Goal: Information Seeking & Learning: Learn about a topic

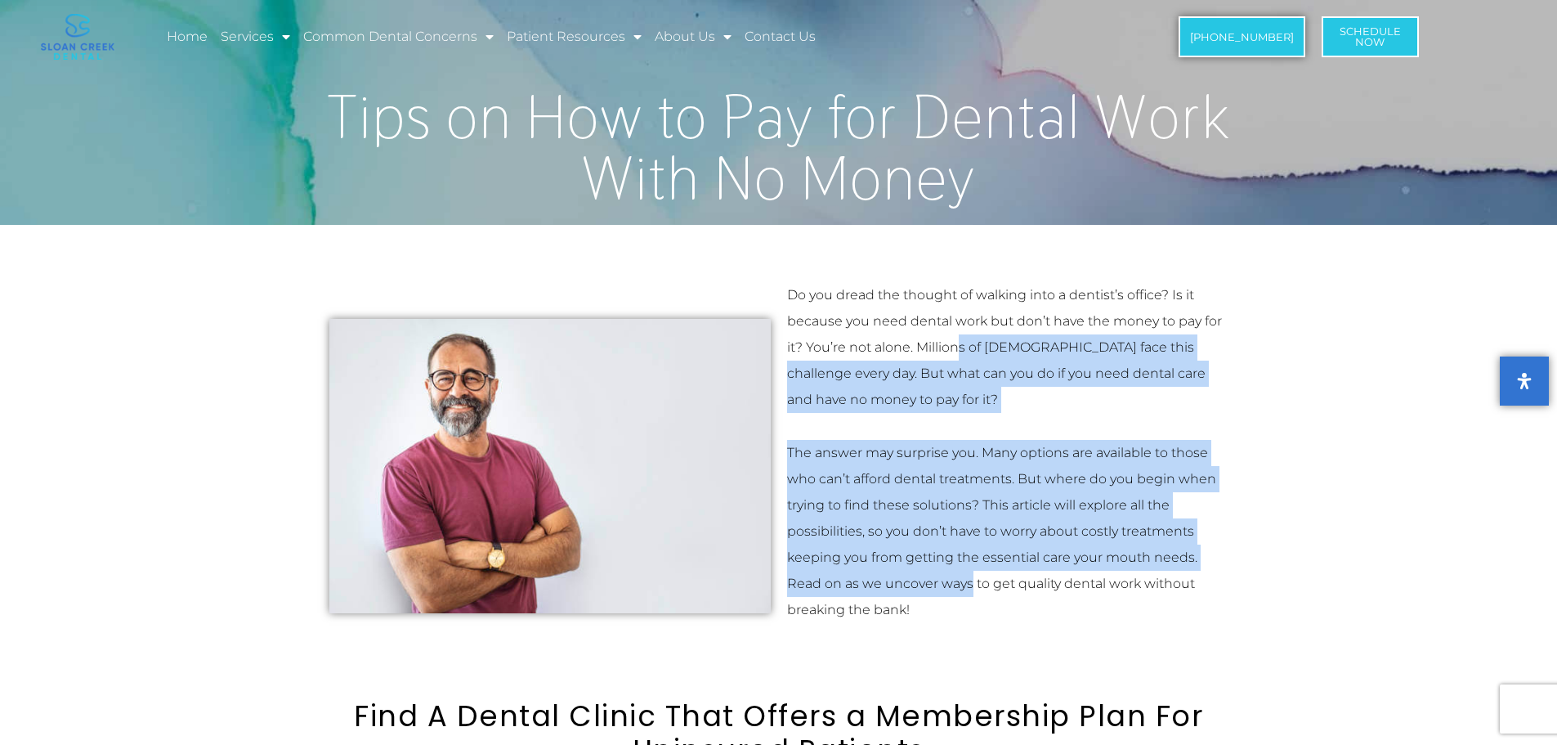
drag, startPoint x: 962, startPoint y: 356, endPoint x: 969, endPoint y: 571, distance: 215.9
click at [969, 571] on div "Do you dread the thought of walking into a dentist’s office? Is it because you …" at bounding box center [1007, 452] width 441 height 341
click at [969, 561] on p "The answer may surprise you. Many options are available to those who can’t affo…" at bounding box center [1007, 531] width 441 height 183
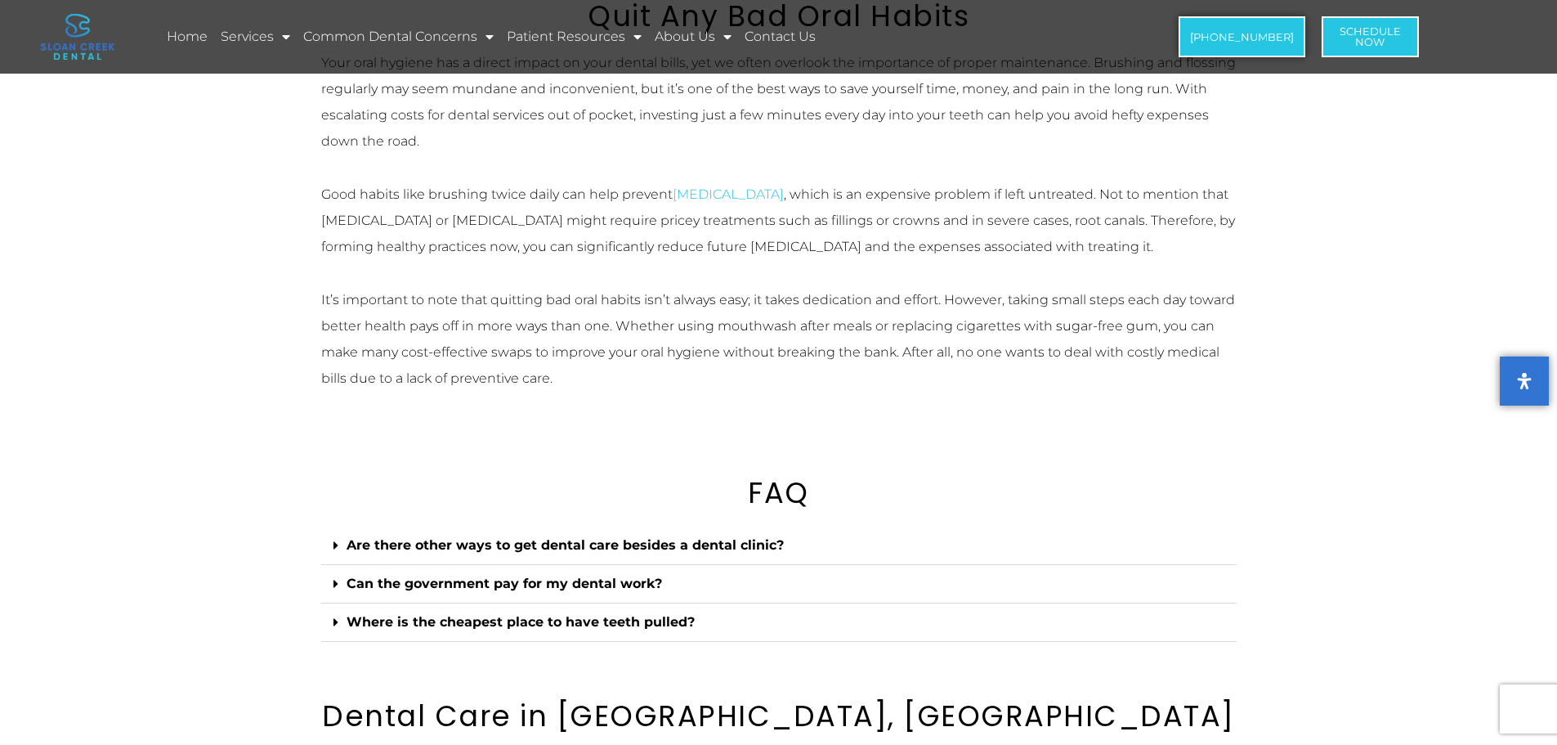
scroll to position [3841, 0]
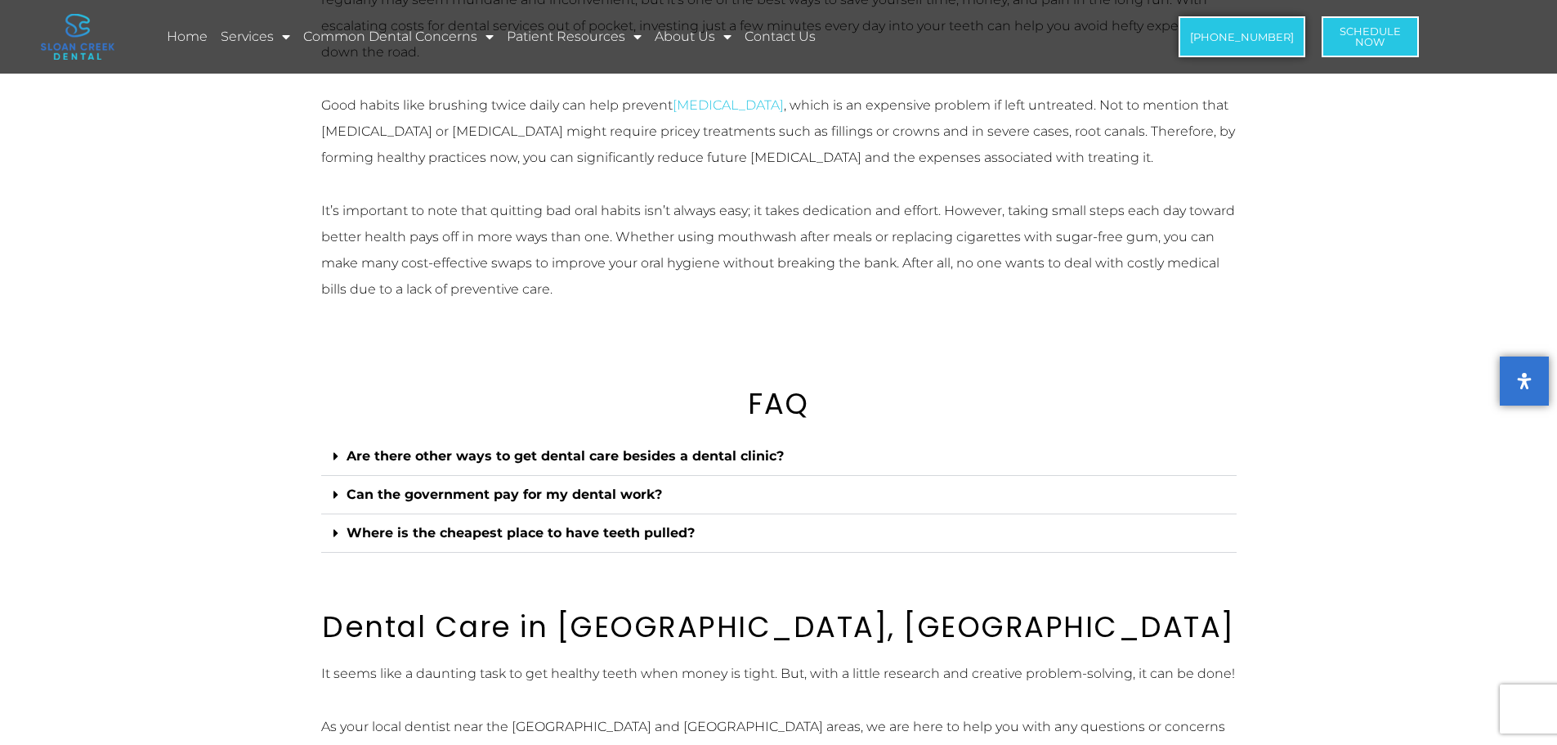
click at [815, 462] on div "Are there other ways to get dental care besides a dental clinic?" at bounding box center [778, 456] width 915 height 38
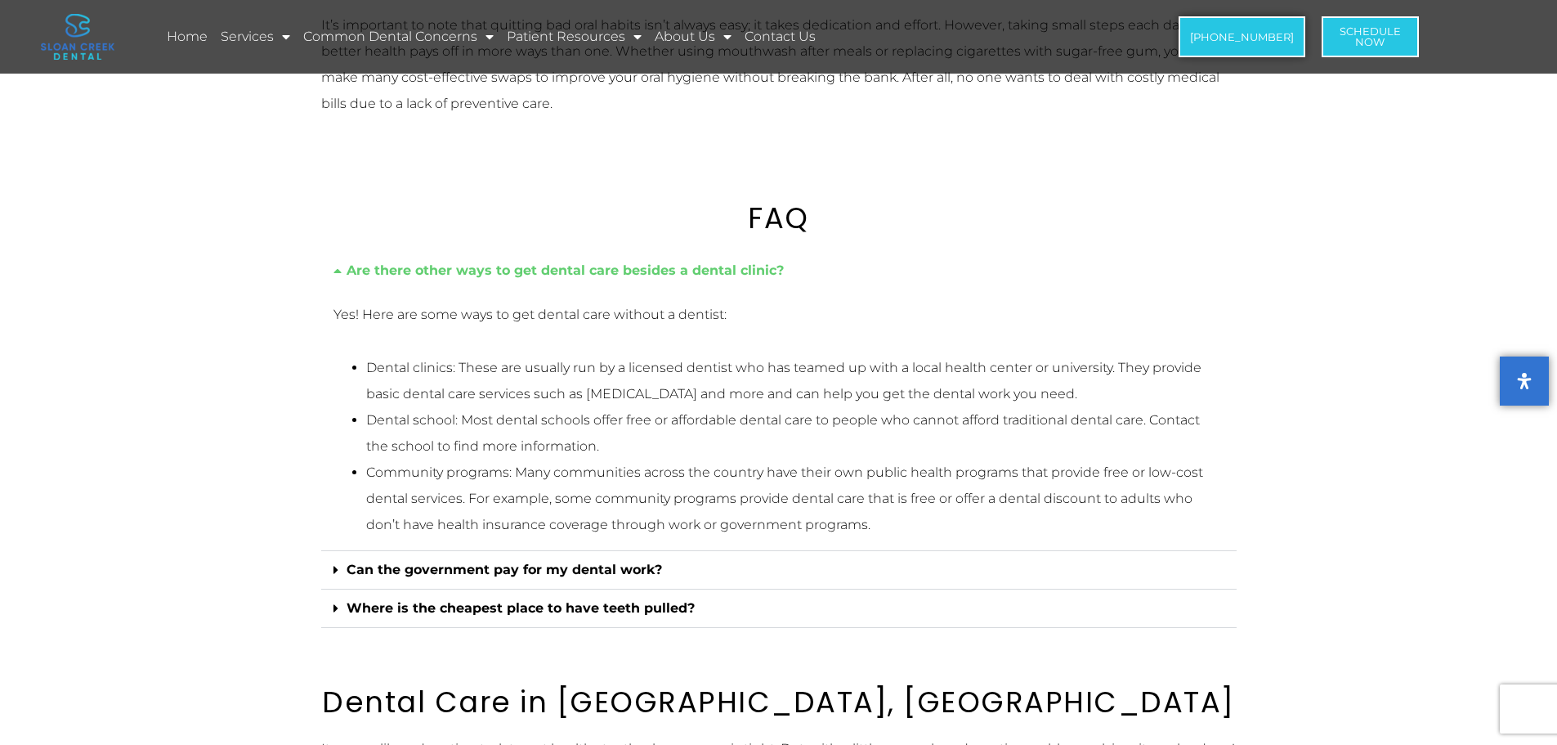
scroll to position [4087, 0]
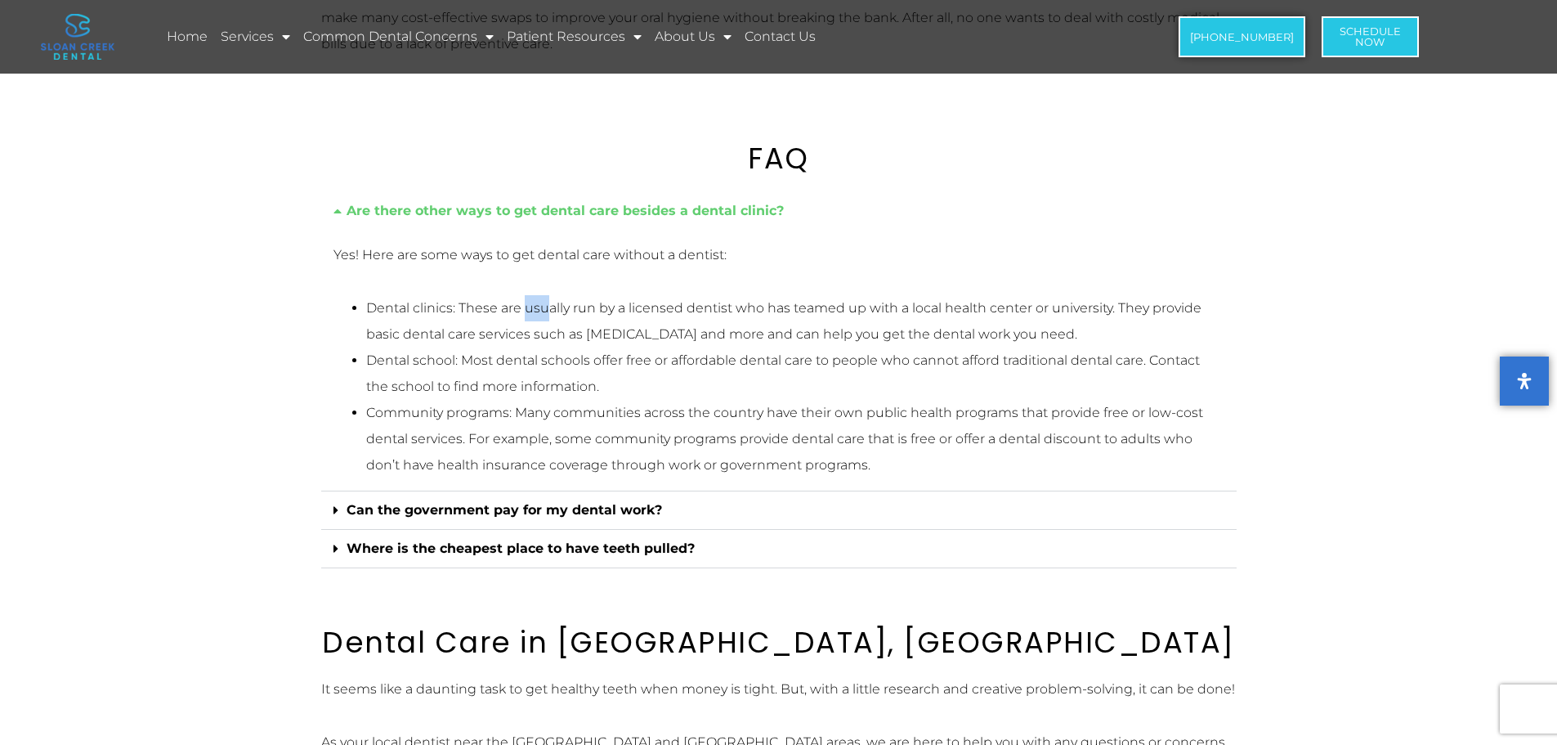
click at [546, 319] on li "Dental clinics: These are usually run by a licensed dentist who has teamed up w…" at bounding box center [795, 321] width 858 height 52
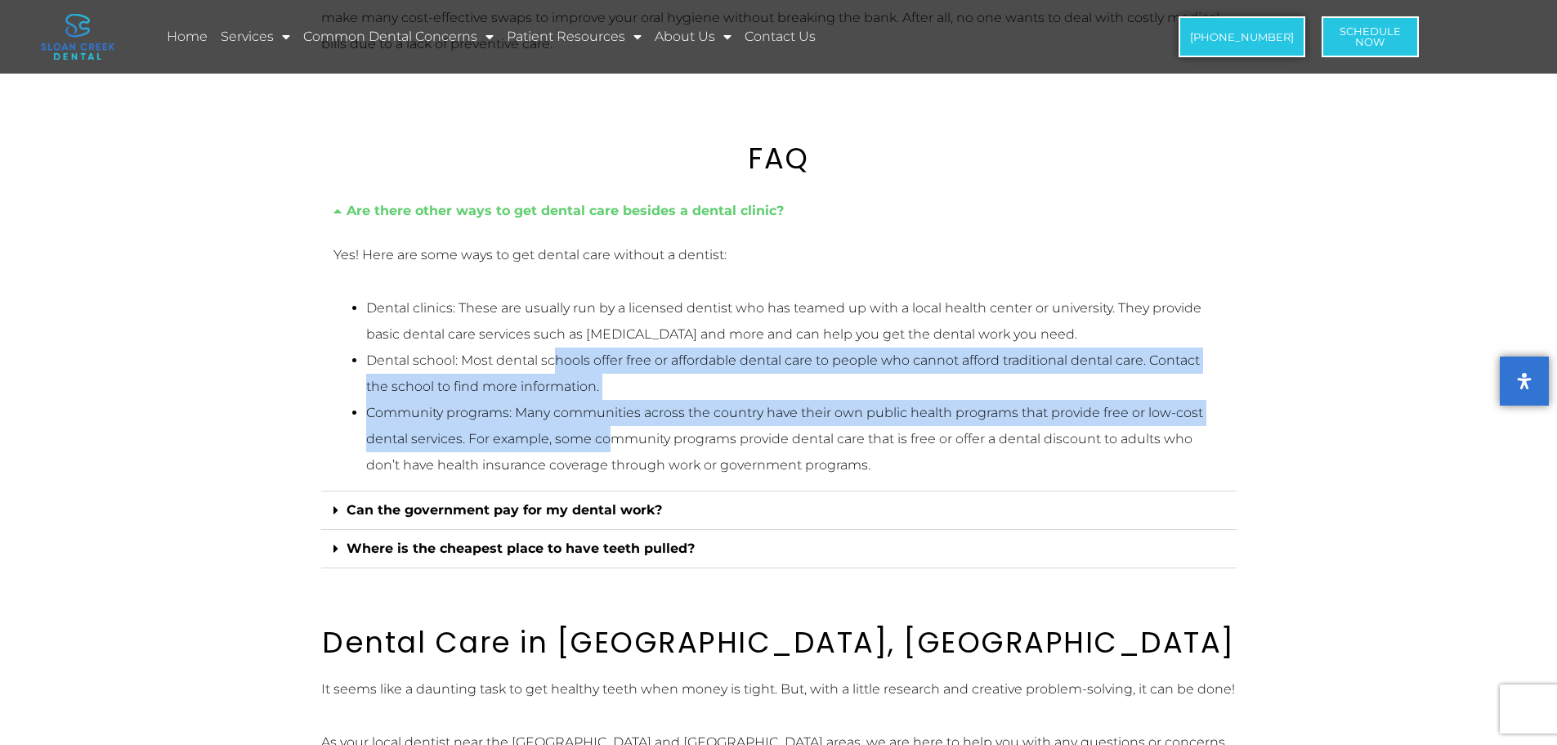
drag, startPoint x: 558, startPoint y: 348, endPoint x: 658, endPoint y: 436, distance: 133.2
click at [635, 435] on ul "Dental clinics: These are usually run by a licensed dentist who has teamed up w…" at bounding box center [778, 386] width 891 height 183
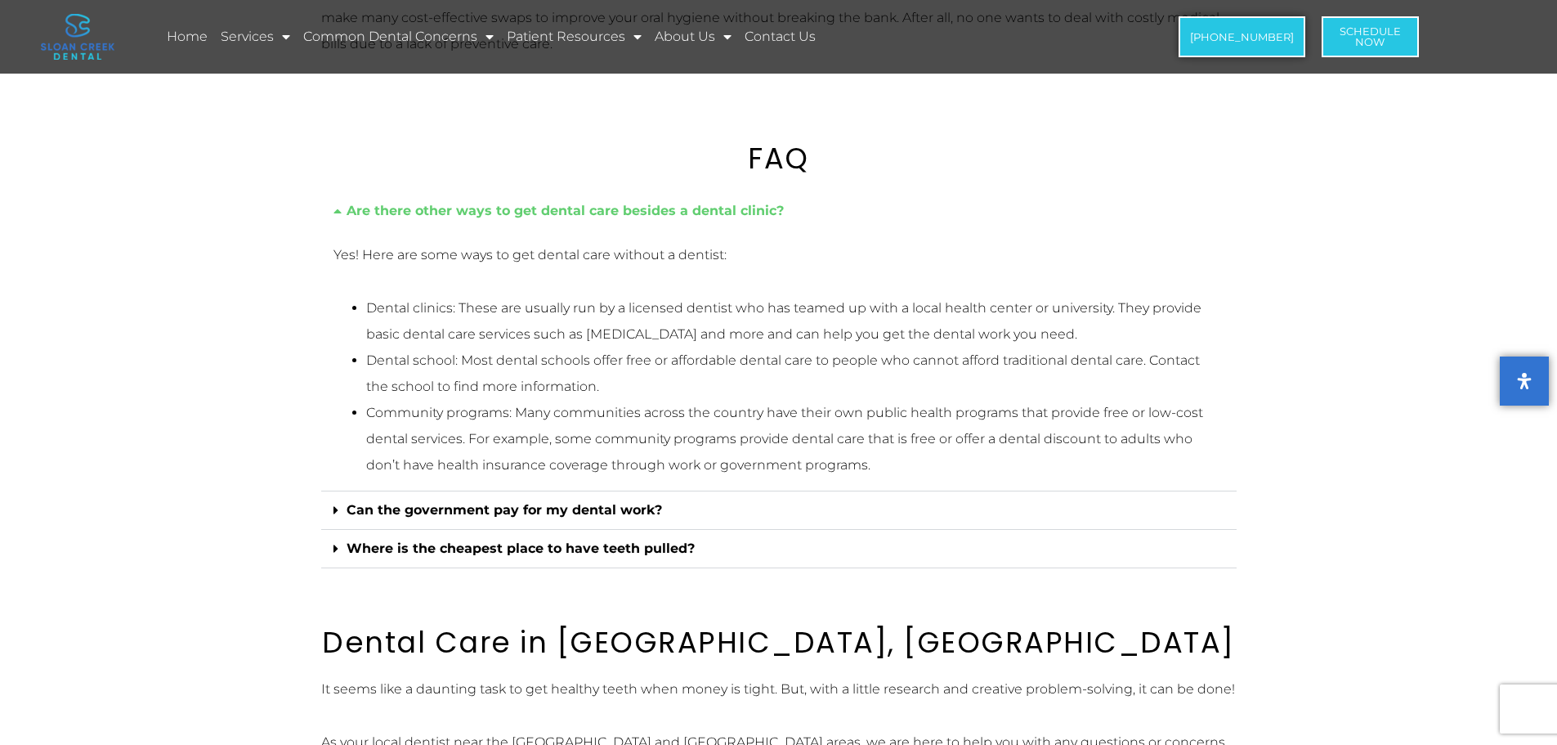
click at [731, 433] on li "Community programs: Many communities across the country have their own public h…" at bounding box center [795, 439] width 858 height 78
click at [664, 511] on div "Can the government pay for my dental work?" at bounding box center [778, 510] width 915 height 38
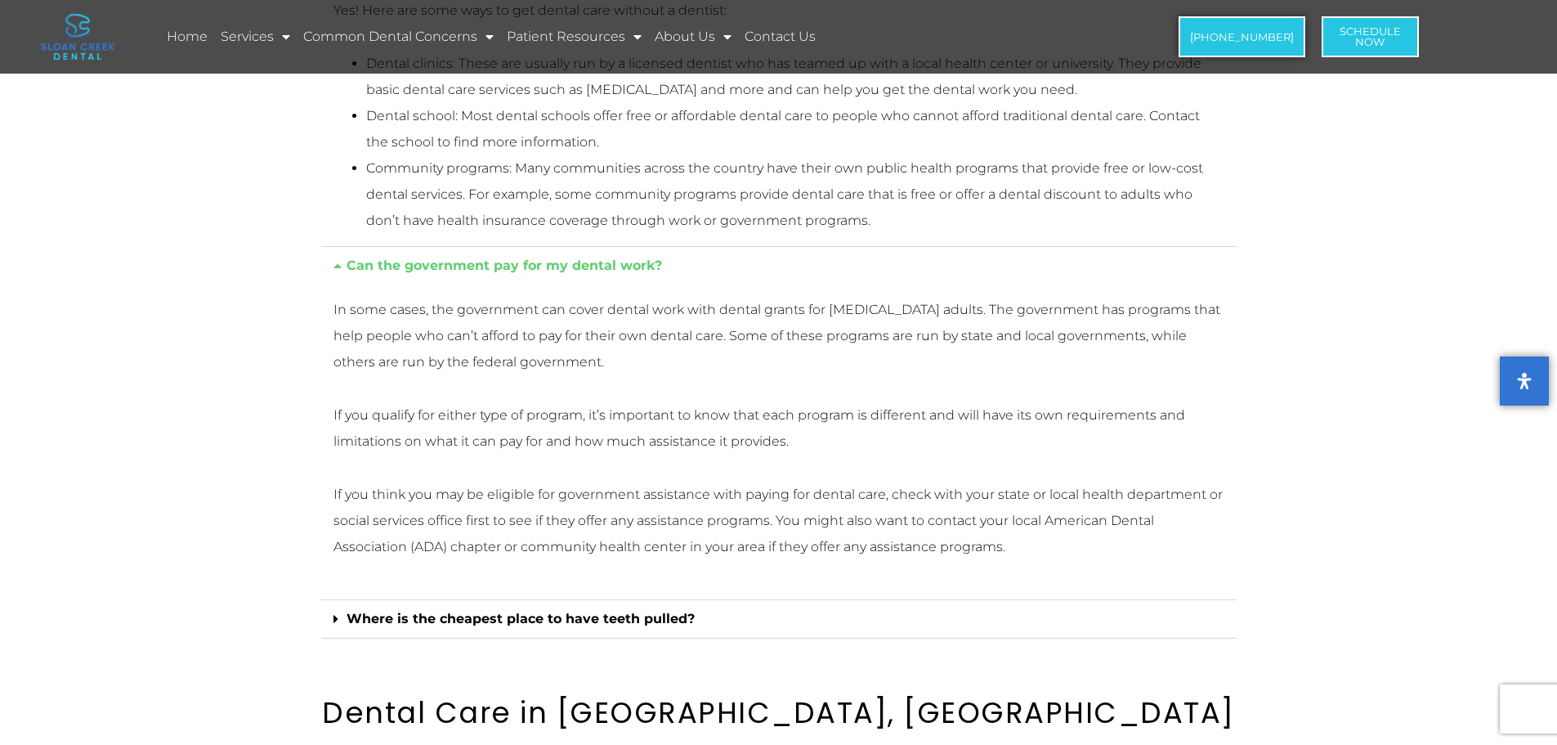
scroll to position [4332, 0]
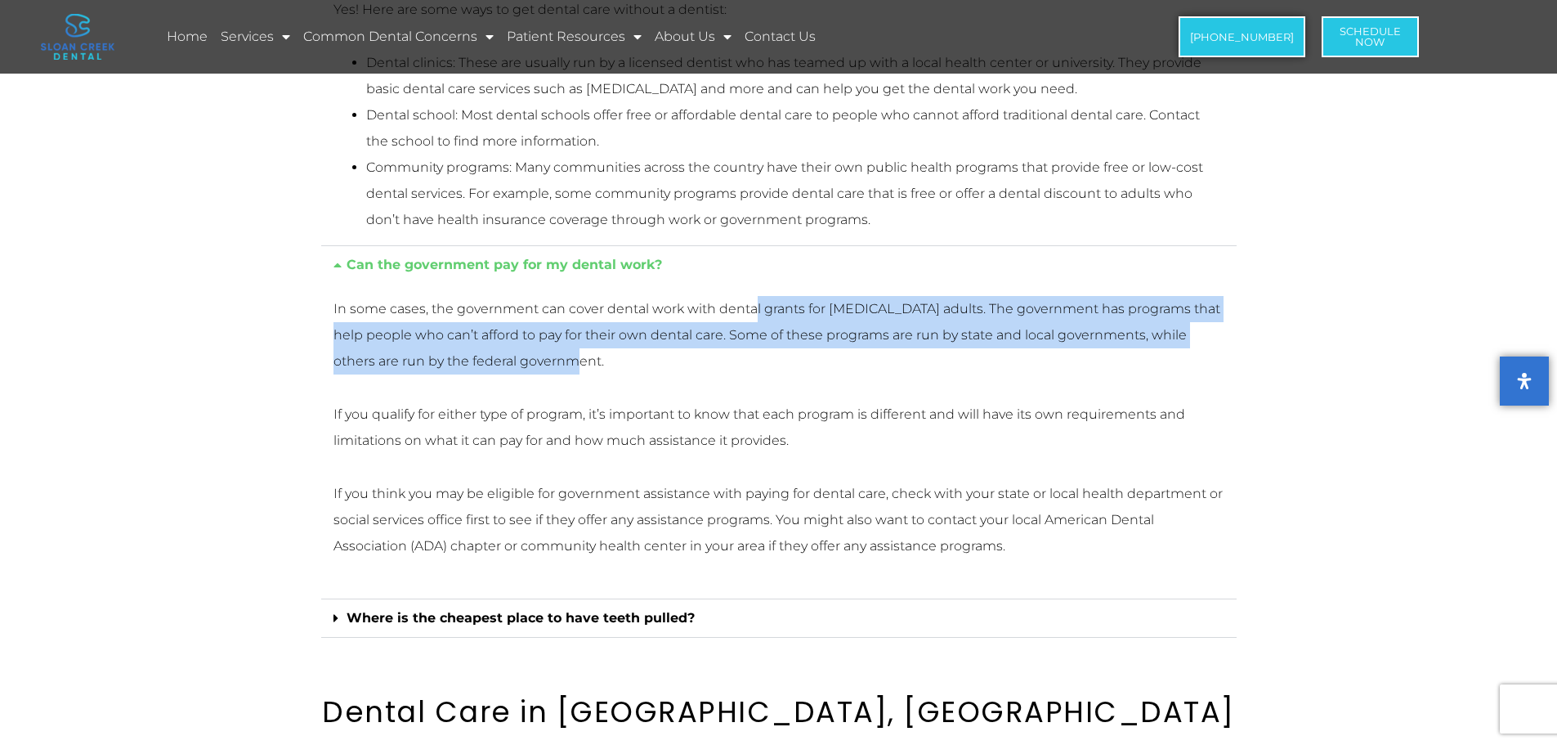
drag, startPoint x: 758, startPoint y: 319, endPoint x: 758, endPoint y: 358, distance: 39.2
click at [758, 356] on p "In some cases, the government can cover dental work with dental grants for [MED…" at bounding box center [778, 335] width 891 height 78
click at [755, 358] on p "In some cases, the government can cover dental work with dental grants for [MED…" at bounding box center [778, 335] width 891 height 78
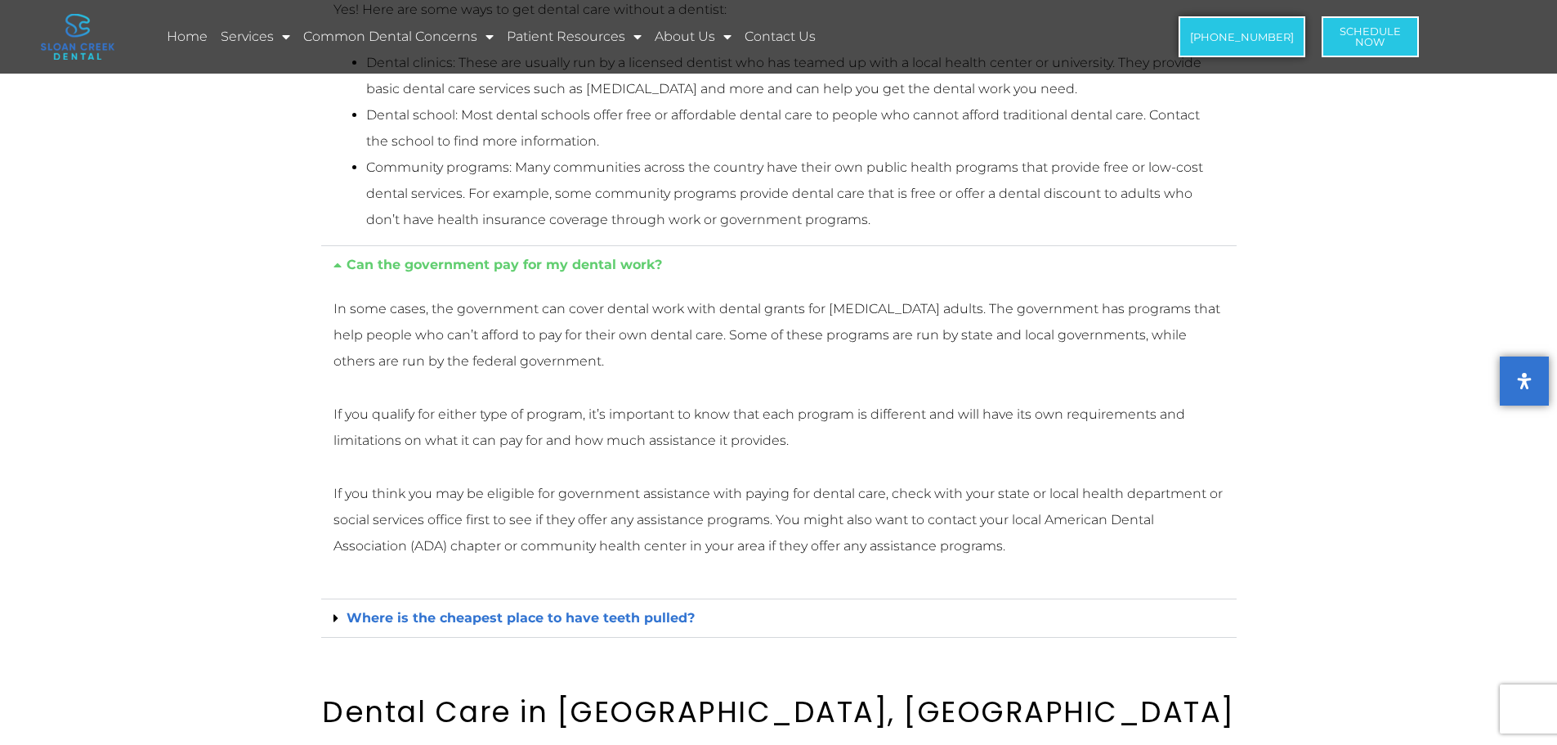
click at [466, 620] on link "Where is the cheapest place to have teeth pulled?" at bounding box center [521, 618] width 348 height 16
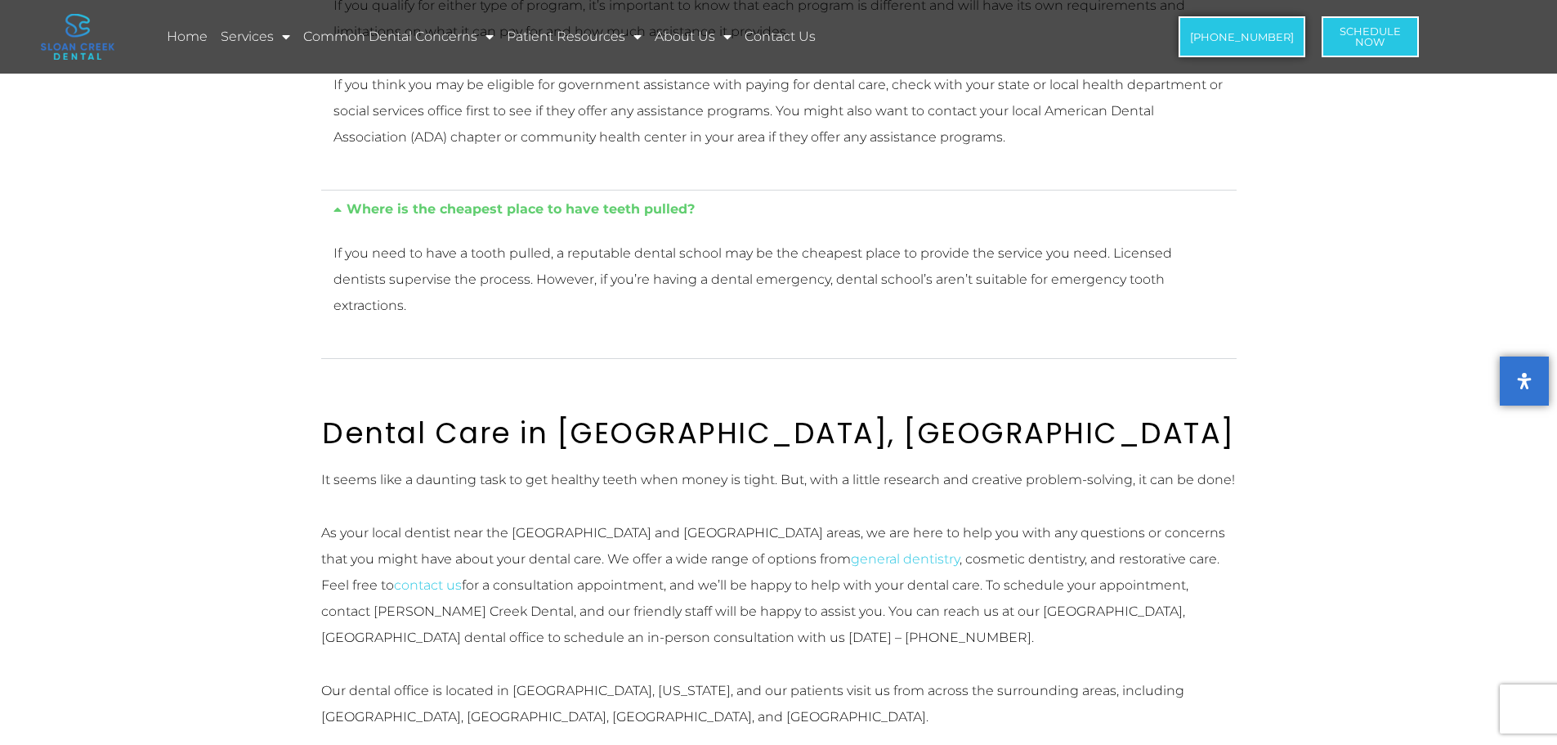
scroll to position [4822, 0]
